Goal: Task Accomplishment & Management: Use online tool/utility

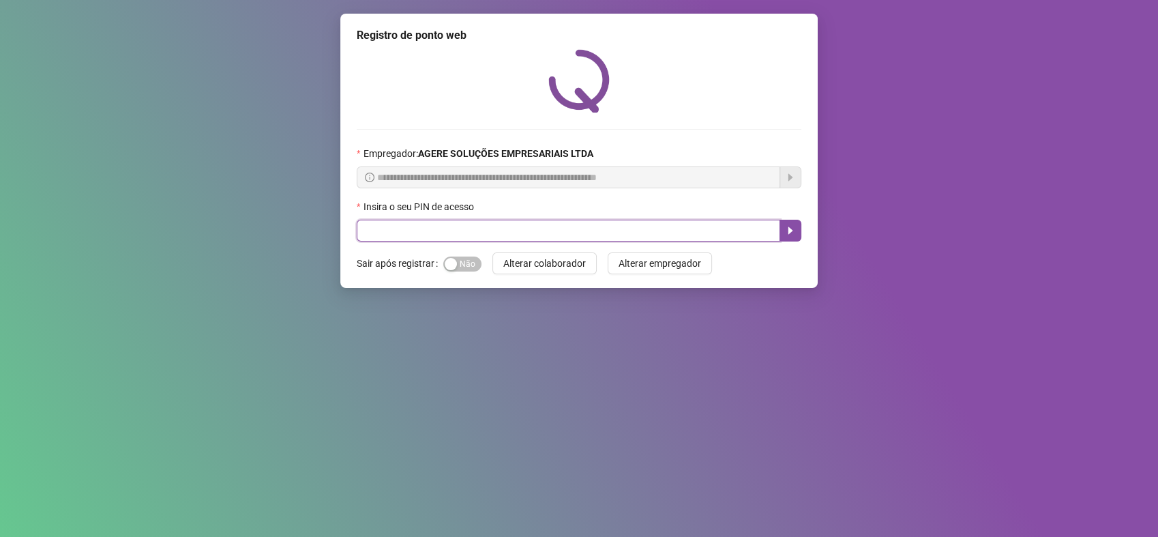
click at [546, 229] on input "text" at bounding box center [569, 231] width 424 height 22
type input "*****"
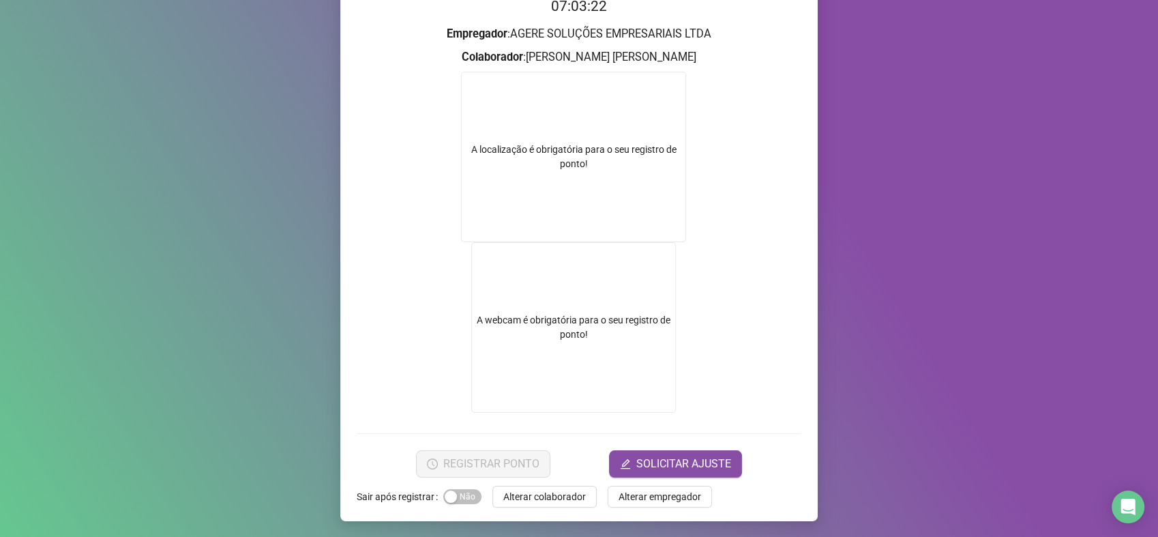
scroll to position [151, 0]
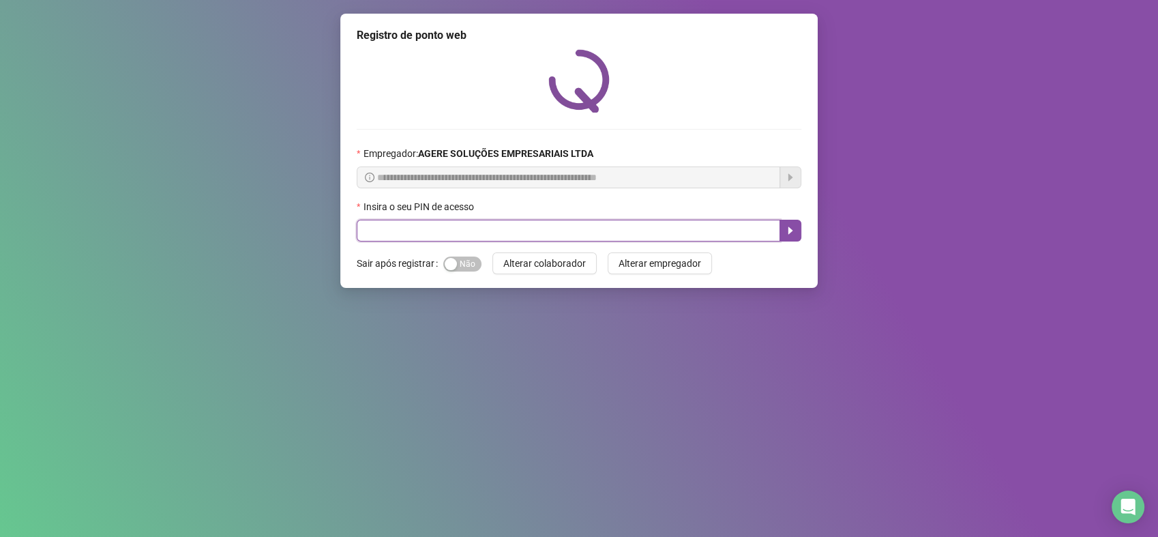
click at [591, 237] on input "text" at bounding box center [569, 231] width 424 height 22
type input "*****"
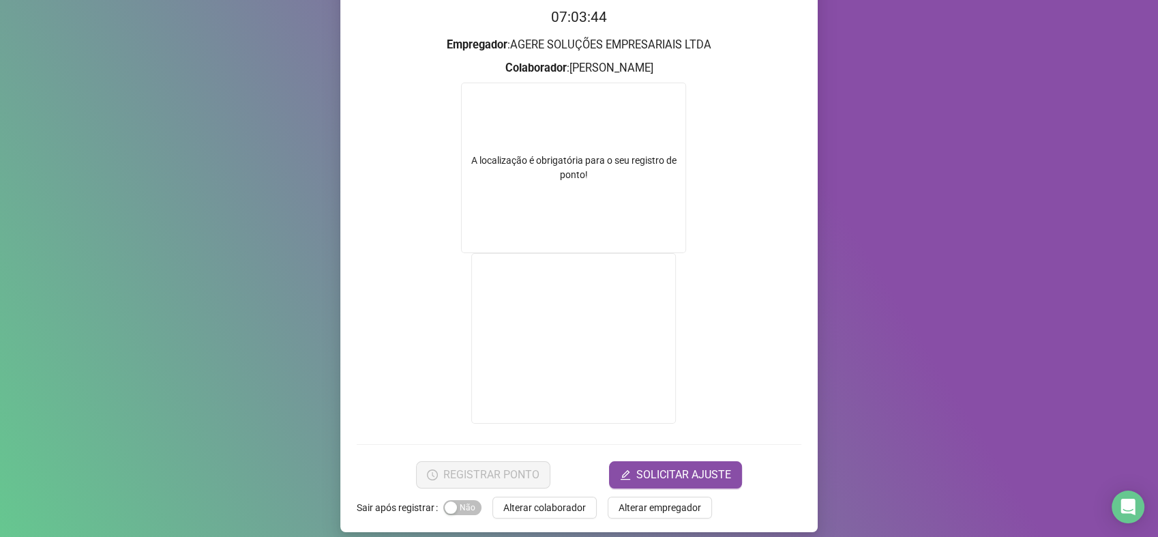
scroll to position [151, 0]
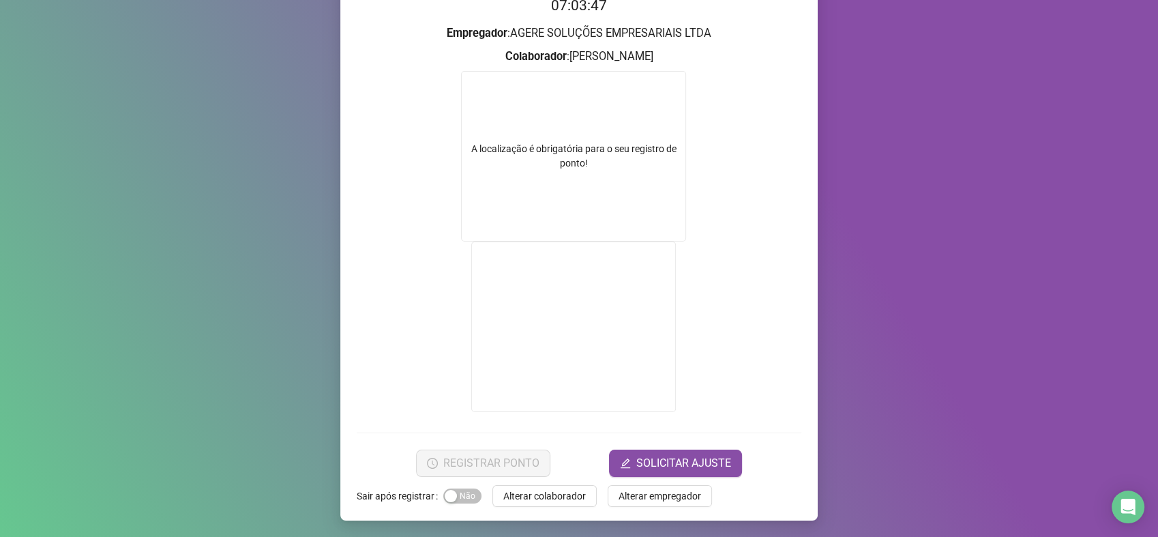
click at [691, 246] on form "A localização é obrigatória para o seu registro de ponto!" at bounding box center [579, 243] width 445 height 345
click at [693, 246] on form "A localização é obrigatória para o seu registro de ponto!" at bounding box center [579, 243] width 445 height 345
click at [694, 245] on form "A localização é obrigatória para o seu registro de ponto!" at bounding box center [579, 243] width 445 height 345
click at [698, 244] on form "A localização é obrigatória para o seu registro de ponto!" at bounding box center [579, 243] width 445 height 345
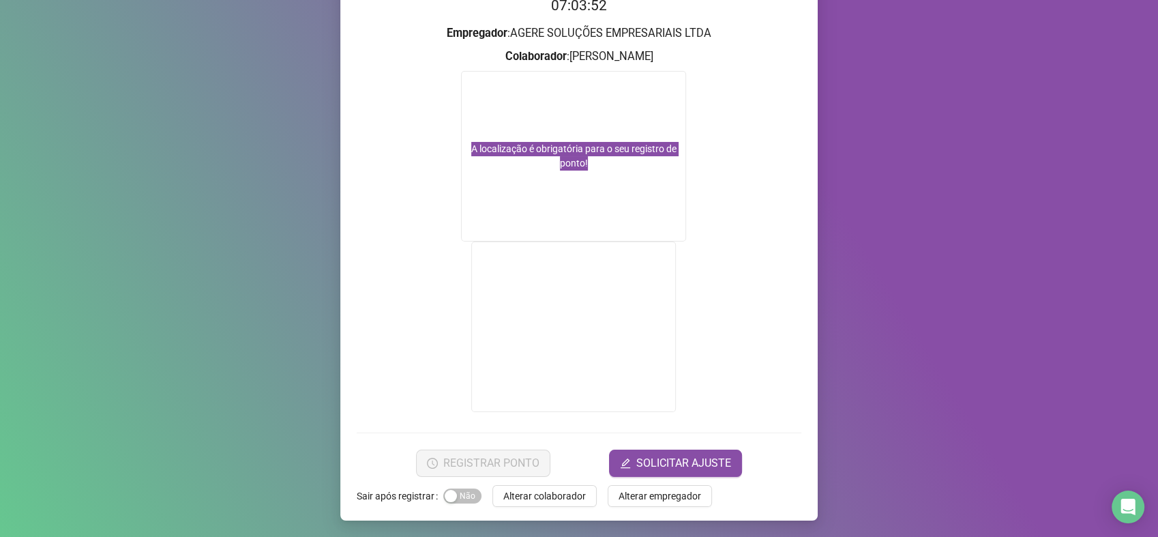
scroll to position [0, 0]
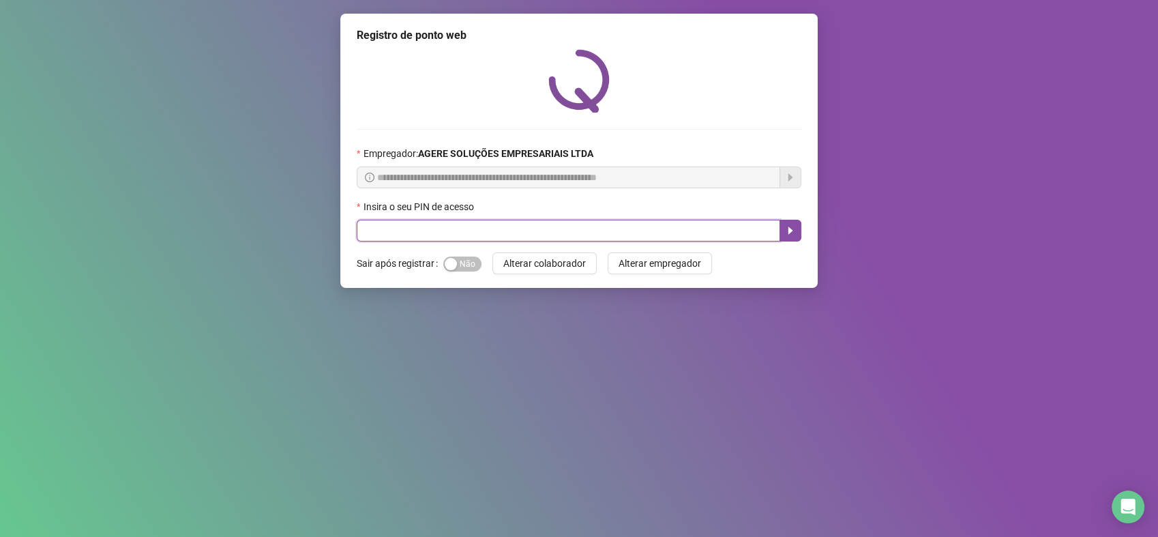
click at [563, 220] on input "text" at bounding box center [569, 231] width 424 height 22
type input "*****"
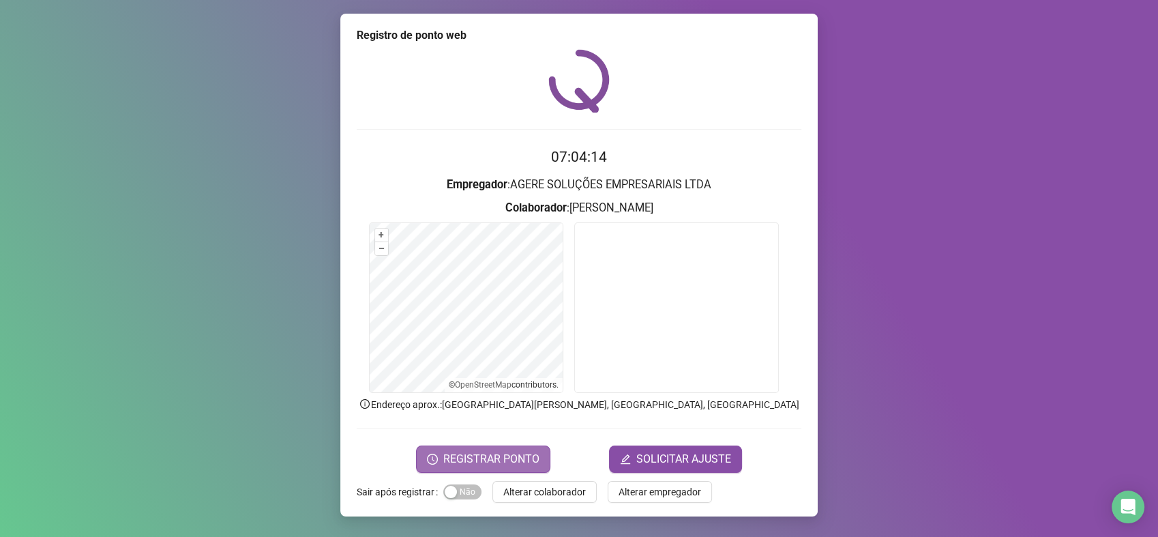
click at [528, 460] on span "REGISTRAR PONTO" at bounding box center [491, 459] width 96 height 16
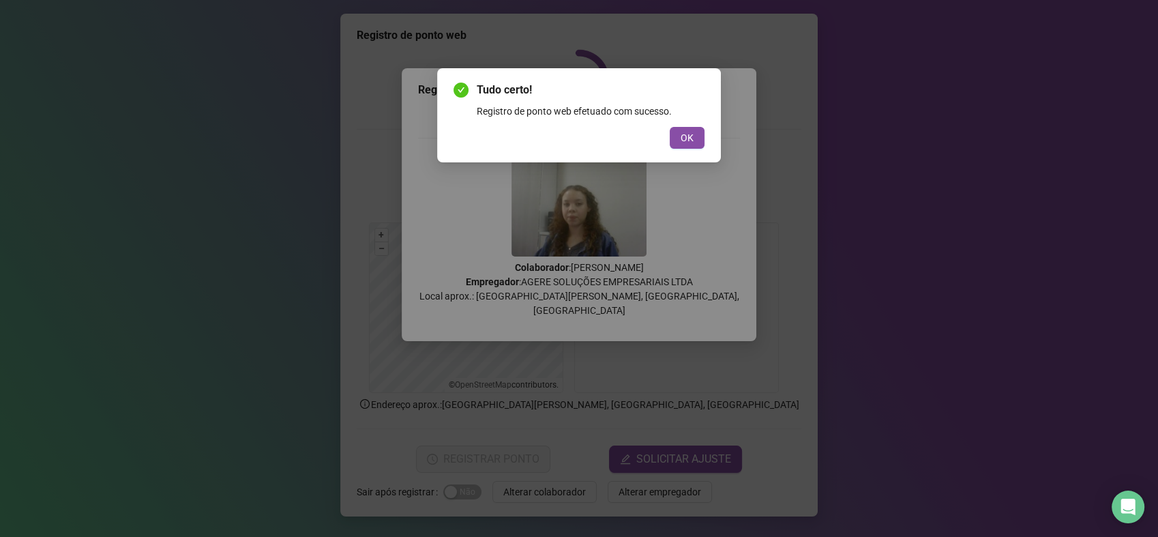
click at [709, 126] on div "Tudo certo! Registro de ponto web efetuado com sucesso. OK" at bounding box center [579, 115] width 284 height 94
click at [698, 131] on button "OK" at bounding box center [687, 138] width 35 height 22
